Goal: Navigation & Orientation: Find specific page/section

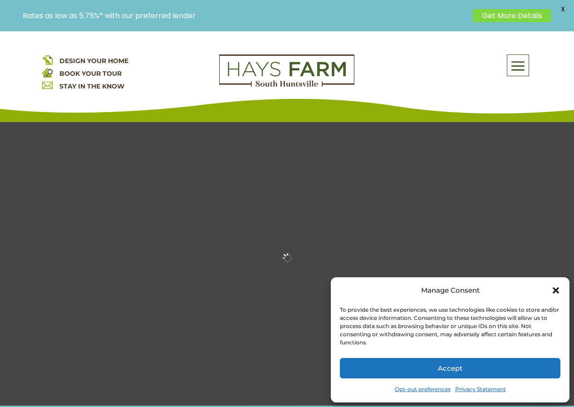
click at [496, 10] on link "Get More Details" at bounding box center [512, 15] width 78 height 13
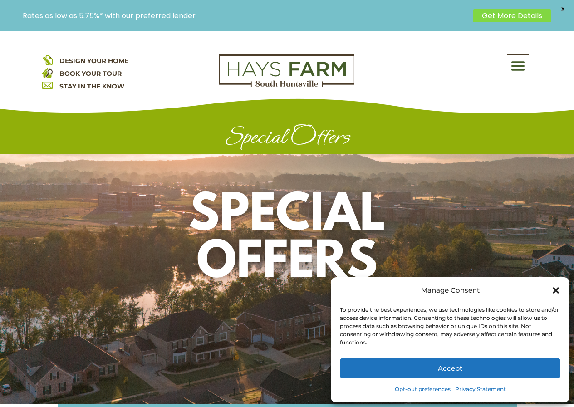
click at [240, 87] on img at bounding box center [286, 70] width 135 height 33
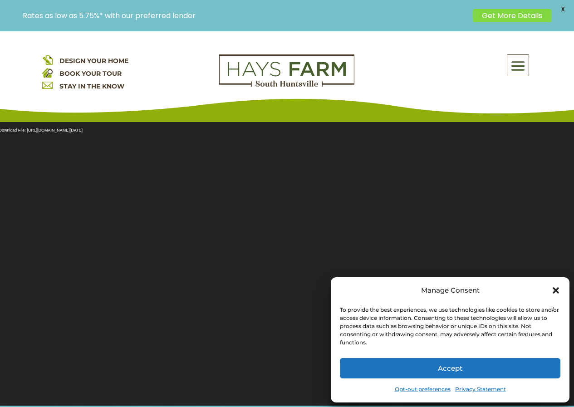
click at [541, 375] on button "Accept" at bounding box center [450, 368] width 220 height 20
